Goal: Information Seeking & Learning: Learn about a topic

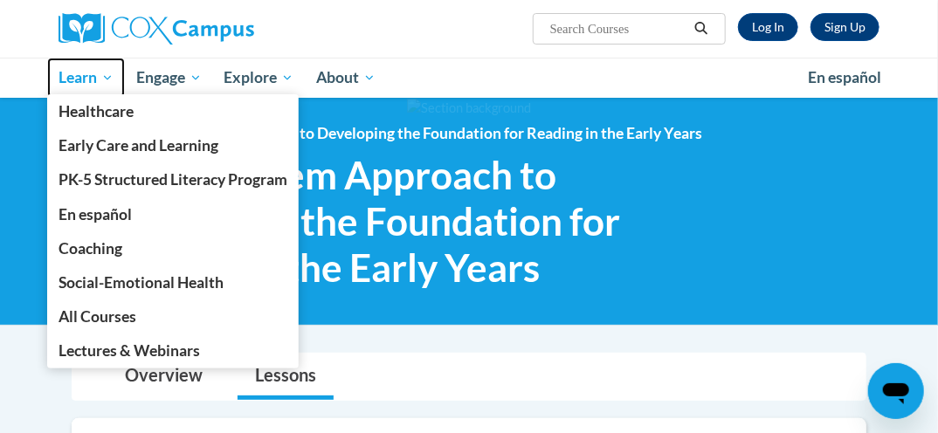
click at [78, 66] on link "Learn" at bounding box center [86, 78] width 78 height 40
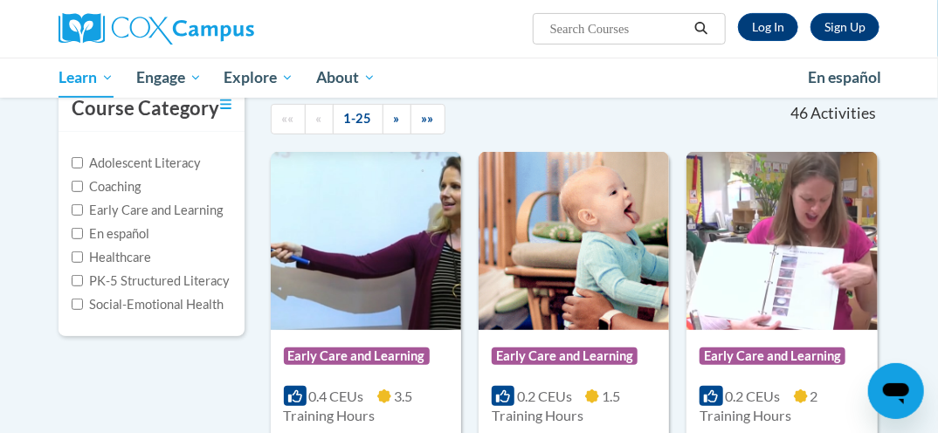
scroll to position [173, 0]
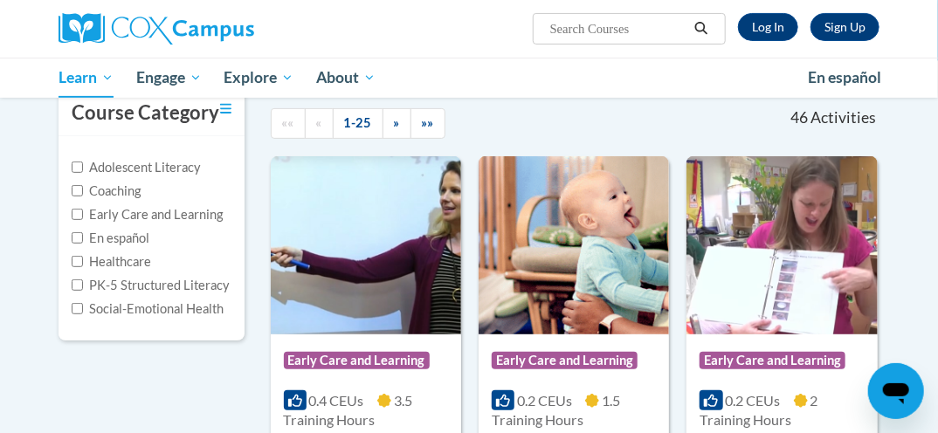
click at [657, 30] on input "Search..." at bounding box center [618, 28] width 140 height 21
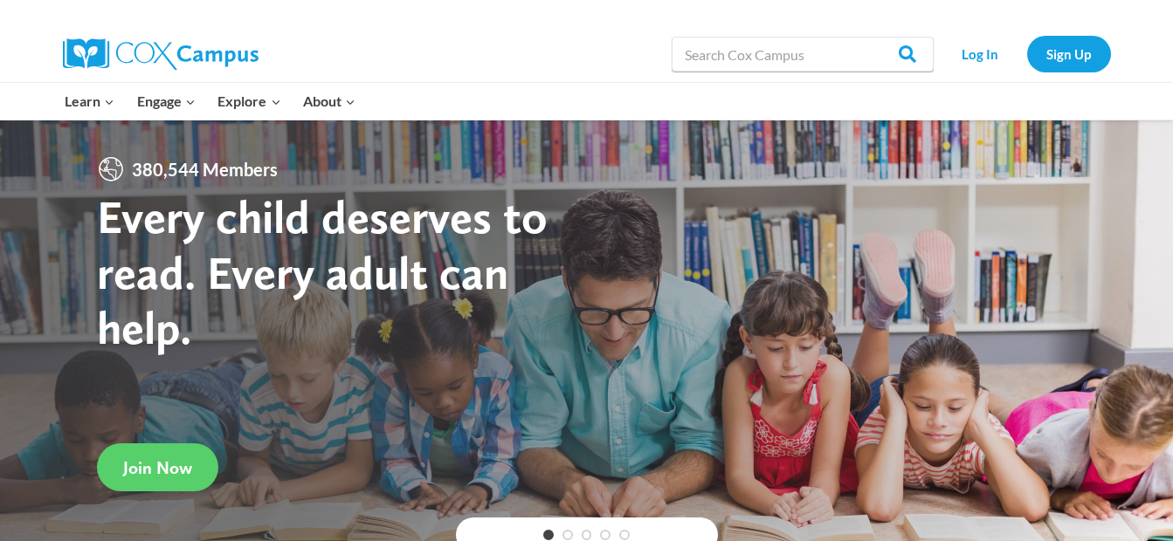
click at [534, 101] on div "Learn Expand PK-5 Structured Literacy Program En español Early Care and Learnin…" at bounding box center [398, 101] width 689 height 37
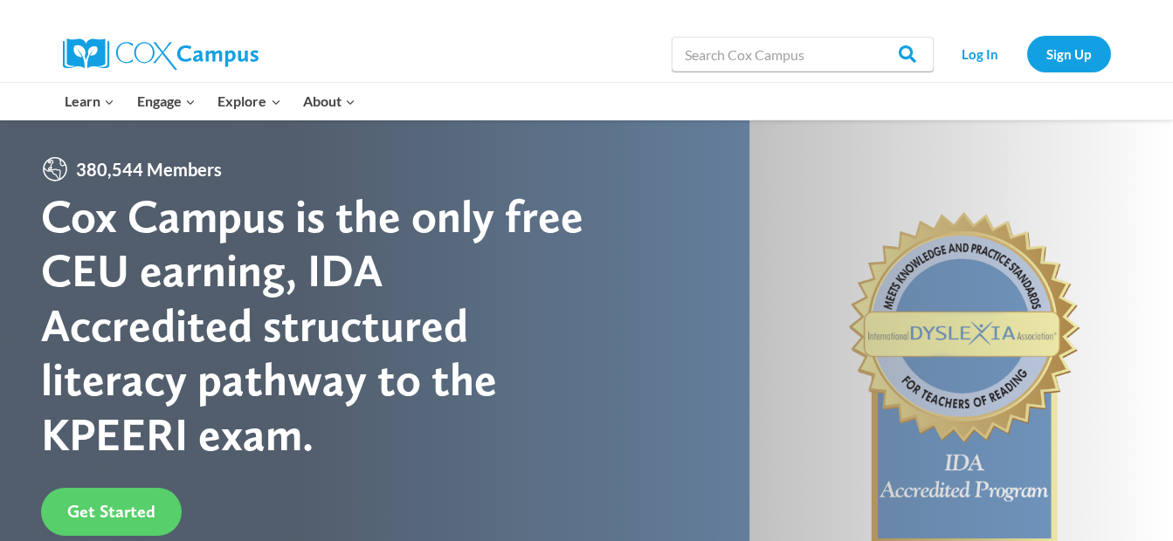
click at [281, 14] on div at bounding box center [325, 13] width 524 height 26
click at [987, 52] on link "Log In" at bounding box center [980, 54] width 76 height 36
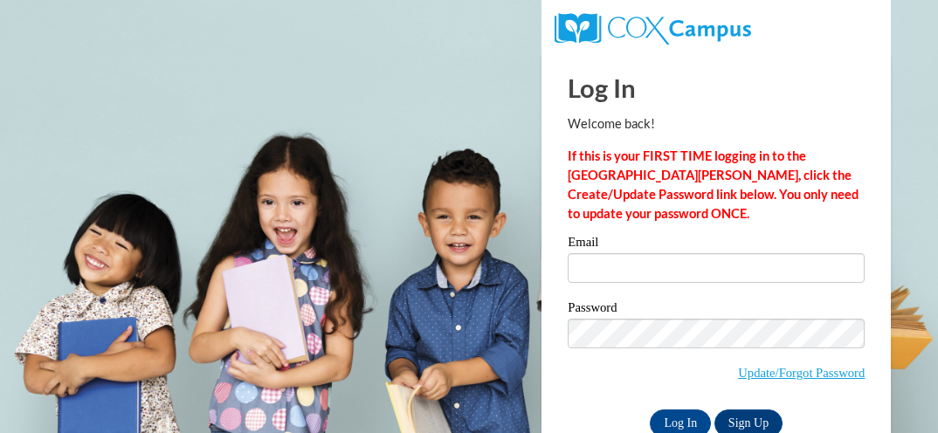
type input "ymartin825@yahoo.com"
click at [679, 421] on input "Log In" at bounding box center [680, 424] width 61 height 28
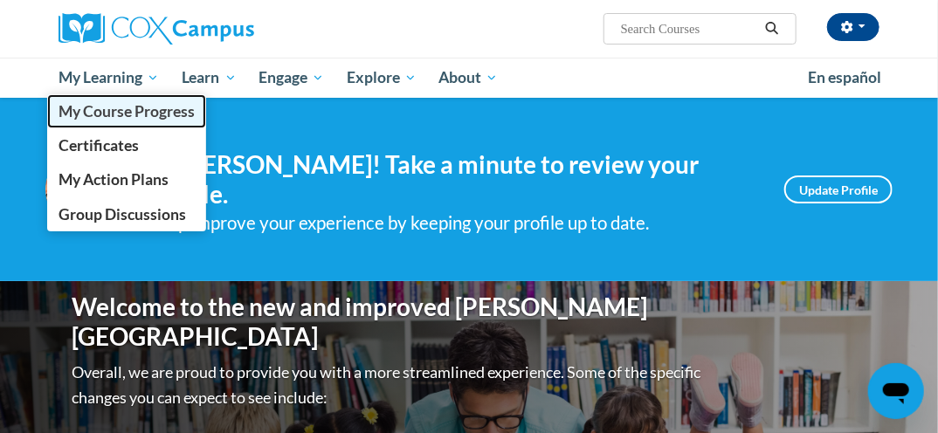
click at [126, 105] on span "My Course Progress" at bounding box center [127, 111] width 136 height 18
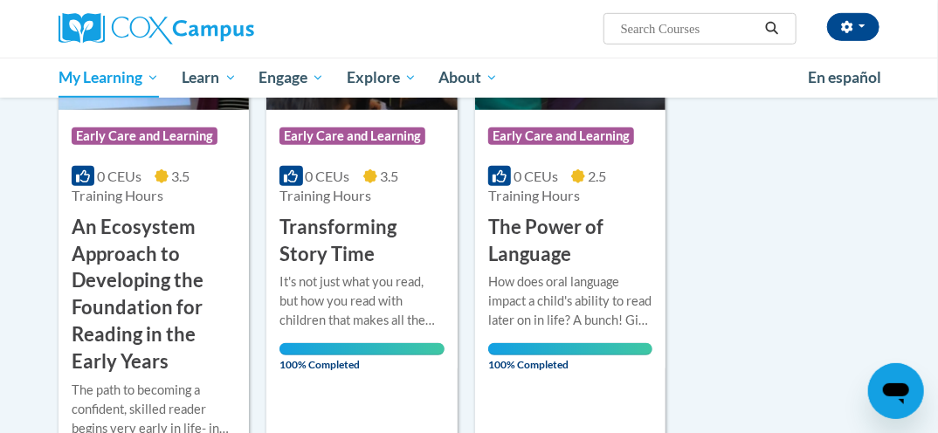
scroll to position [409, 0]
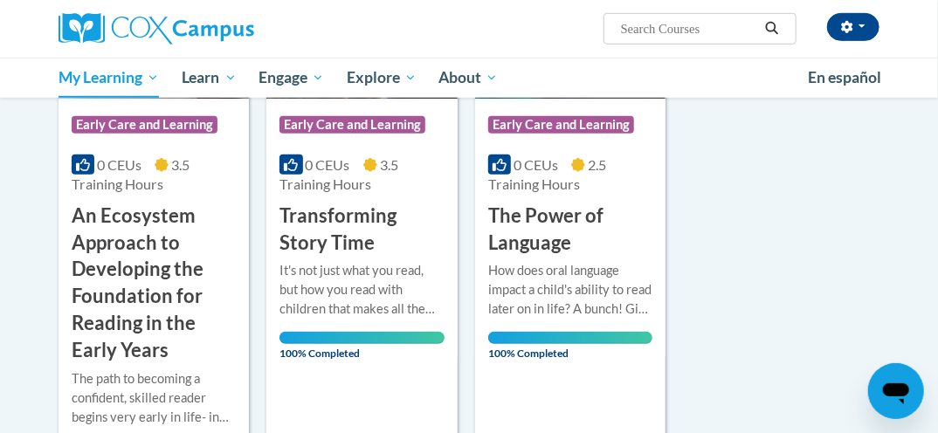
click at [142, 321] on h3 "An Ecosystem Approach to Developing the Foundation for Reading in the Early Yea…" at bounding box center [154, 284] width 164 height 162
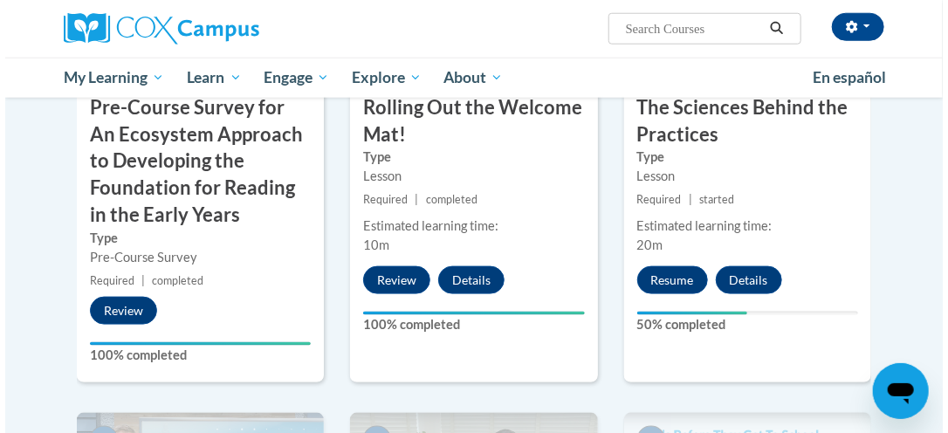
scroll to position [665, 0]
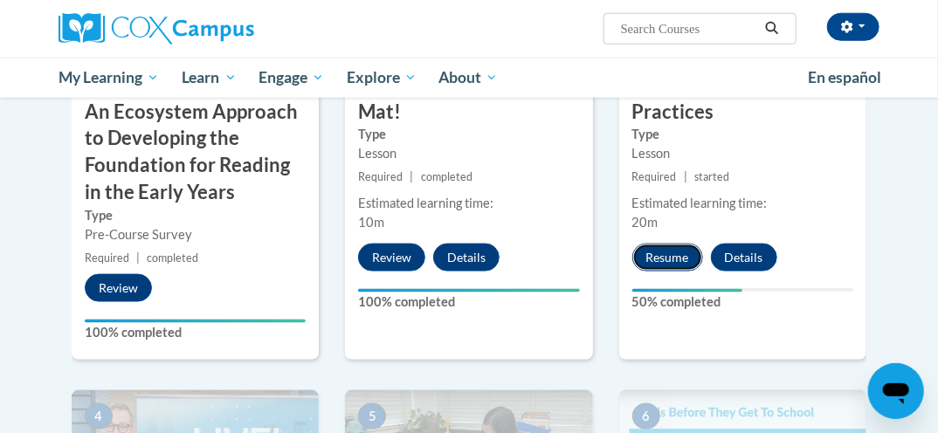
click at [664, 248] on button "Resume" at bounding box center [667, 258] width 71 height 28
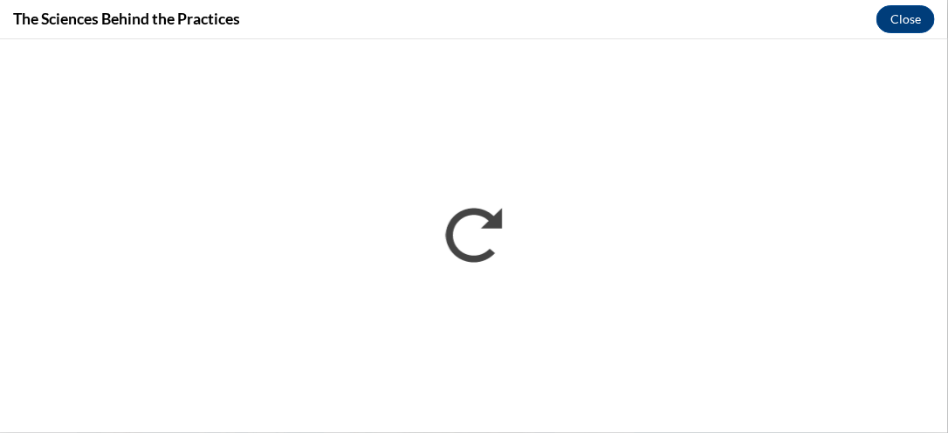
scroll to position [0, 0]
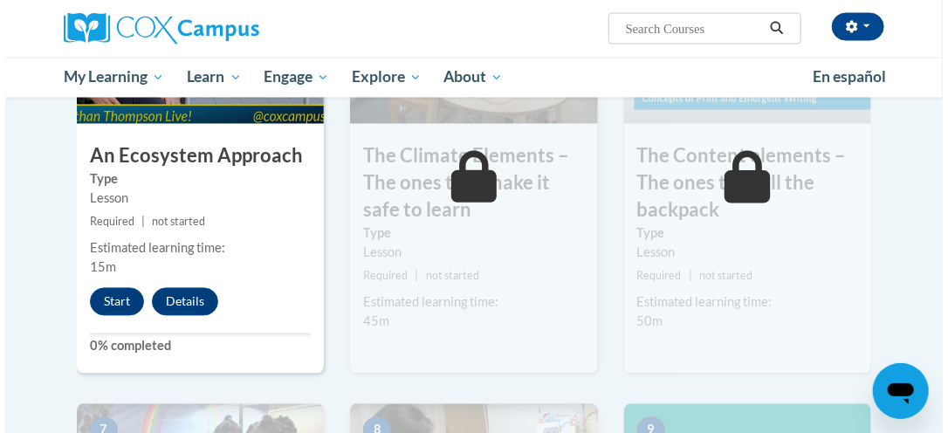
scroll to position [1100, 0]
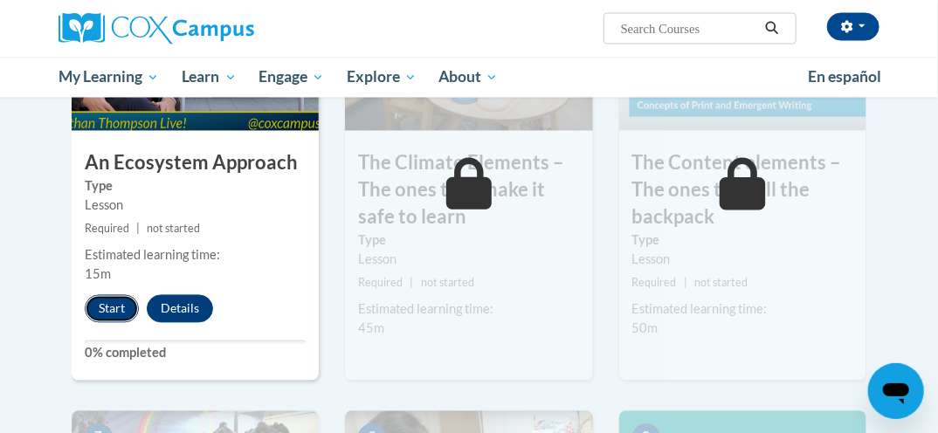
click at [108, 300] on button "Start" at bounding box center [112, 309] width 54 height 28
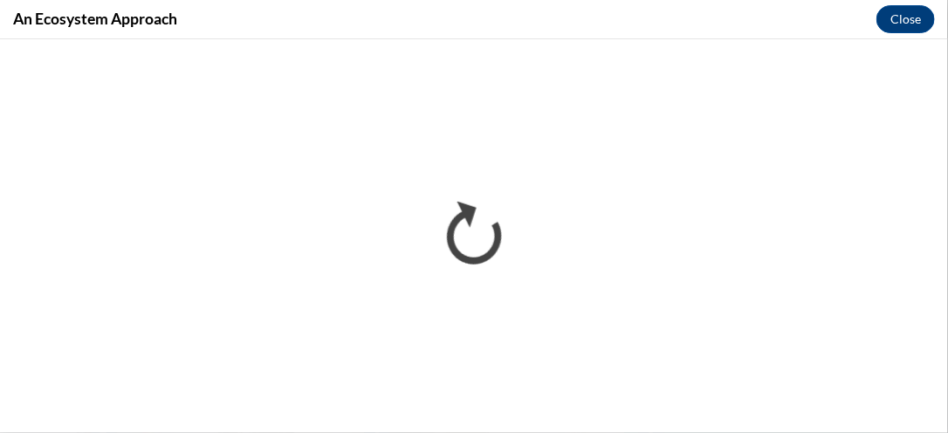
scroll to position [0, 0]
